Goal: Information Seeking & Learning: Learn about a topic

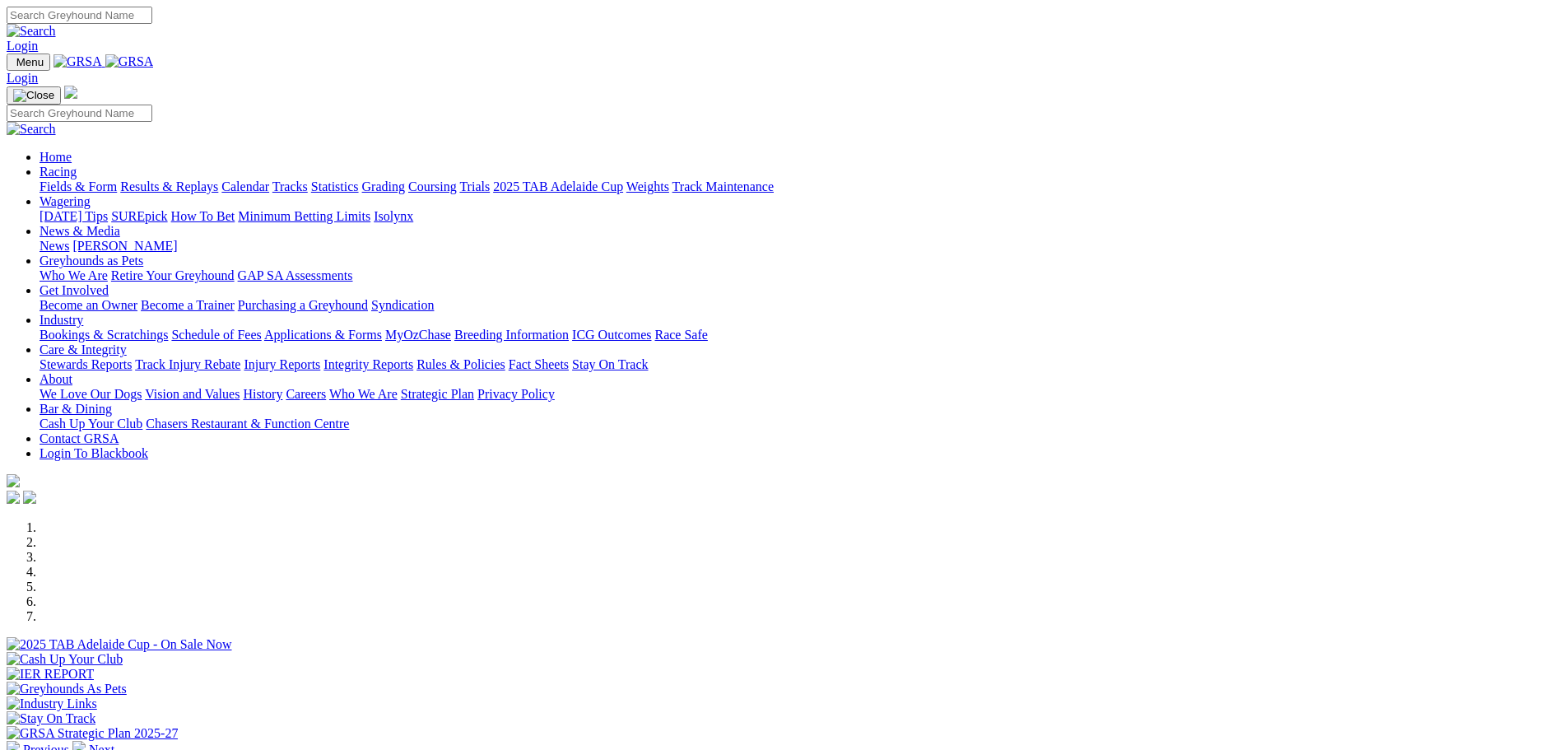
click at [168, 328] on link "Bookings & Scratchings" at bounding box center [103, 334] width 129 height 14
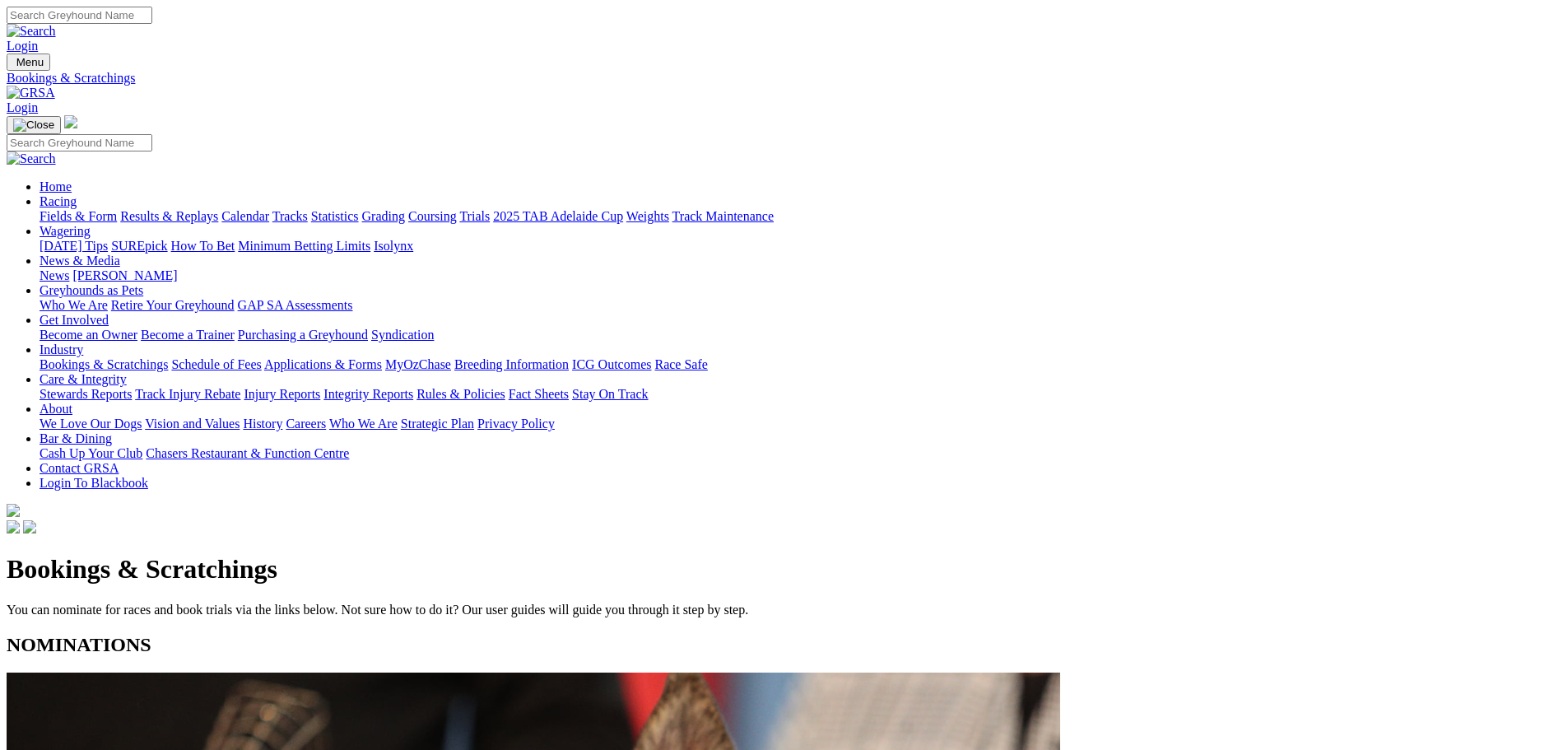
click at [269, 209] on link "Calendar" at bounding box center [245, 215] width 47 height 14
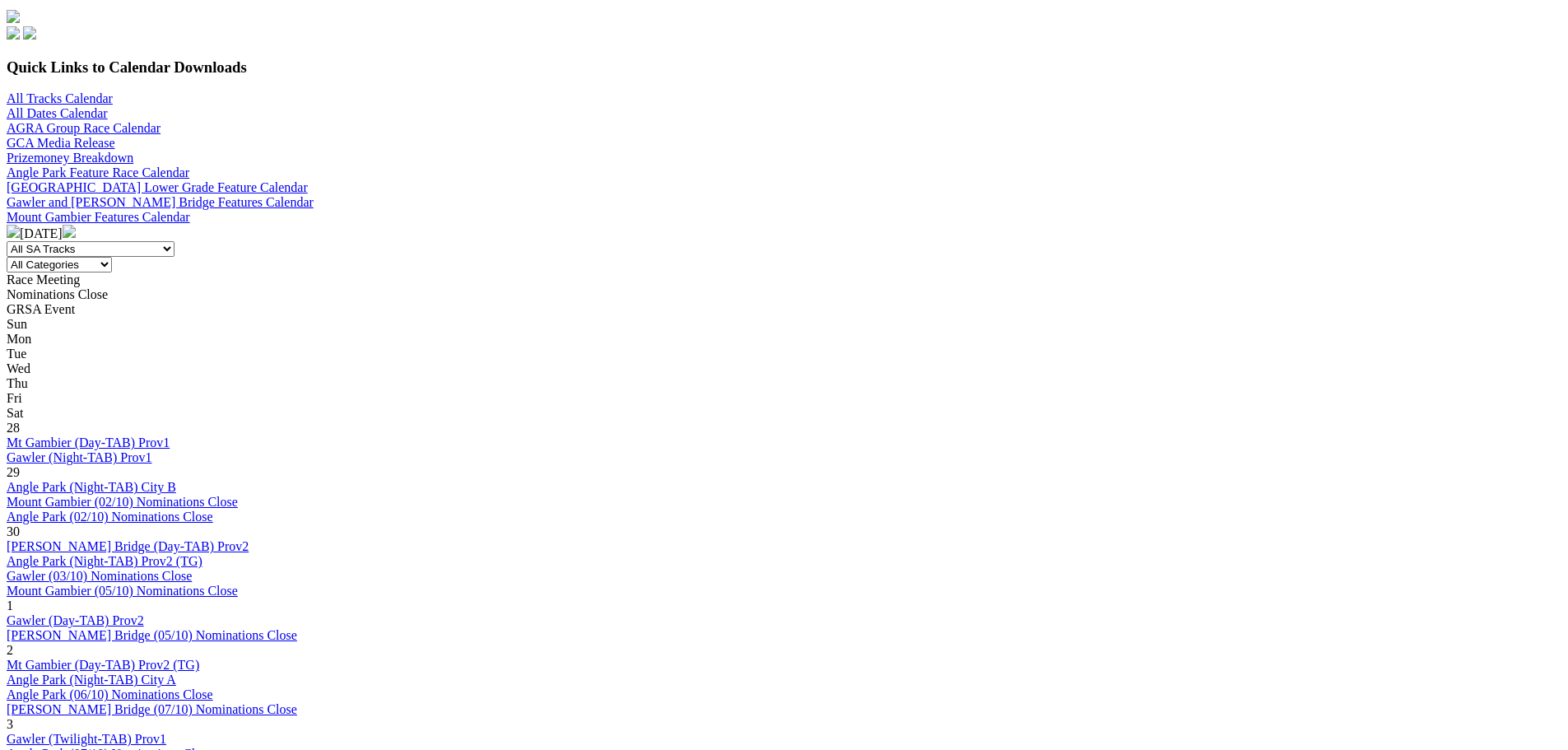
scroll to position [577, 0]
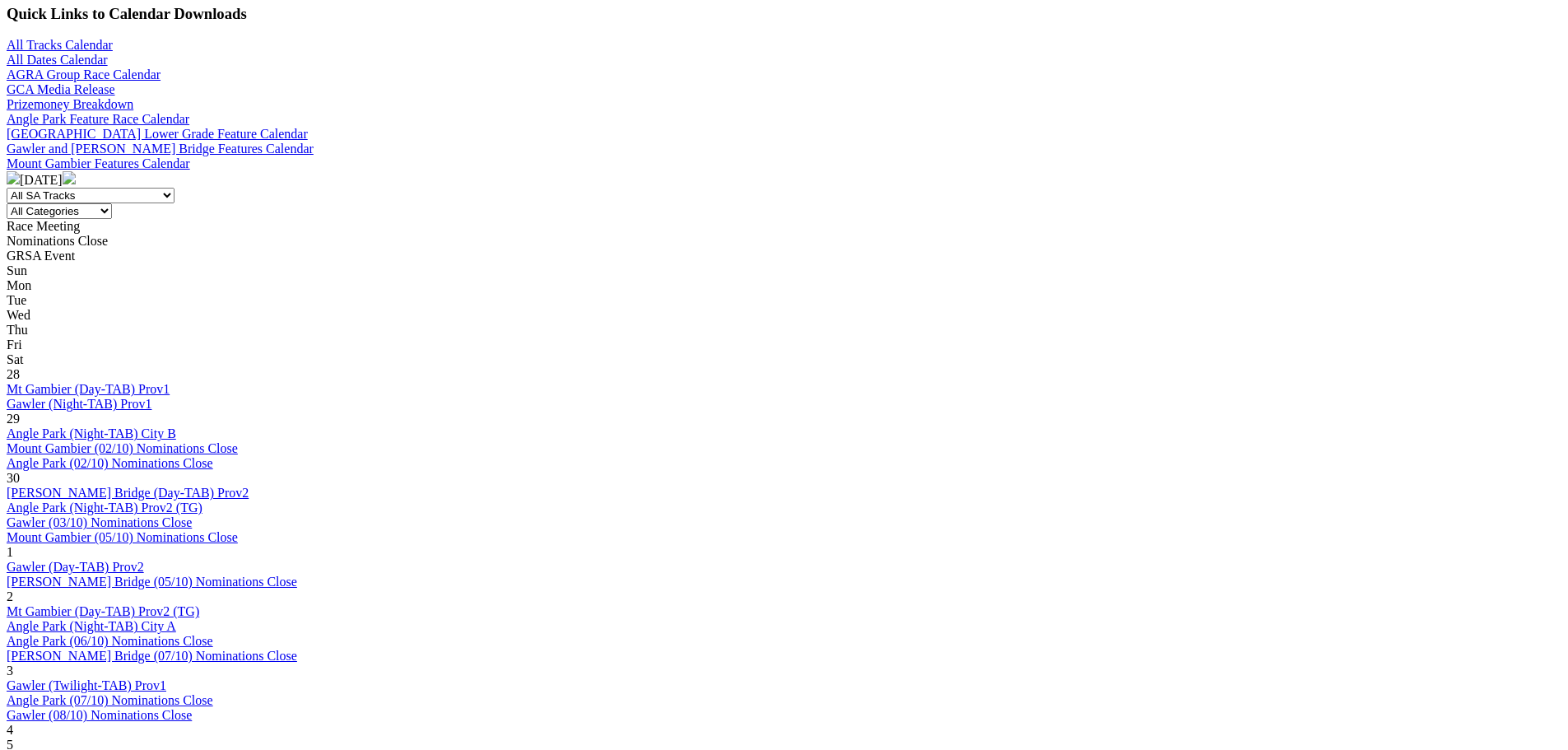
scroll to position [577, 0]
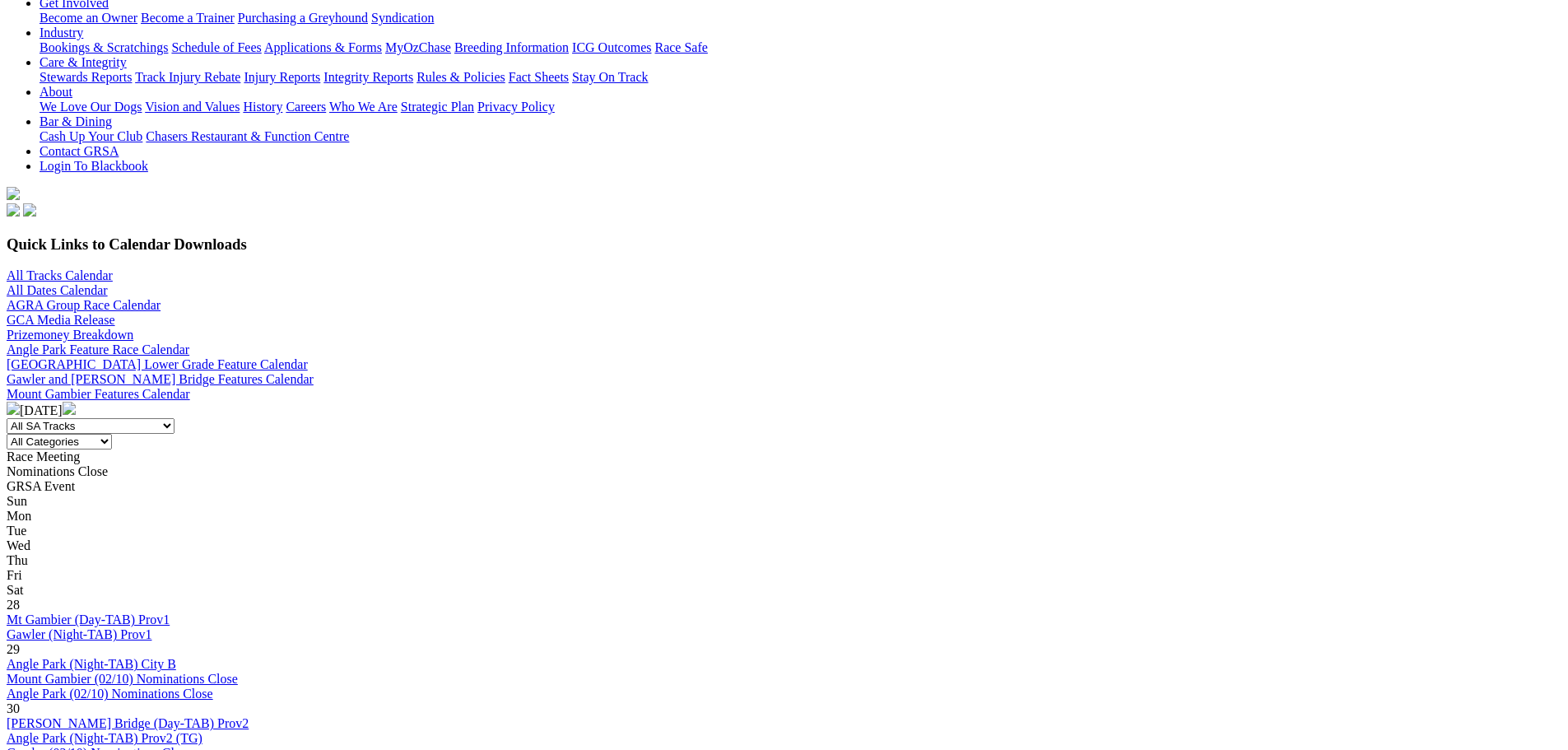
scroll to position [329, 0]
